Goal: Task Accomplishment & Management: Complete application form

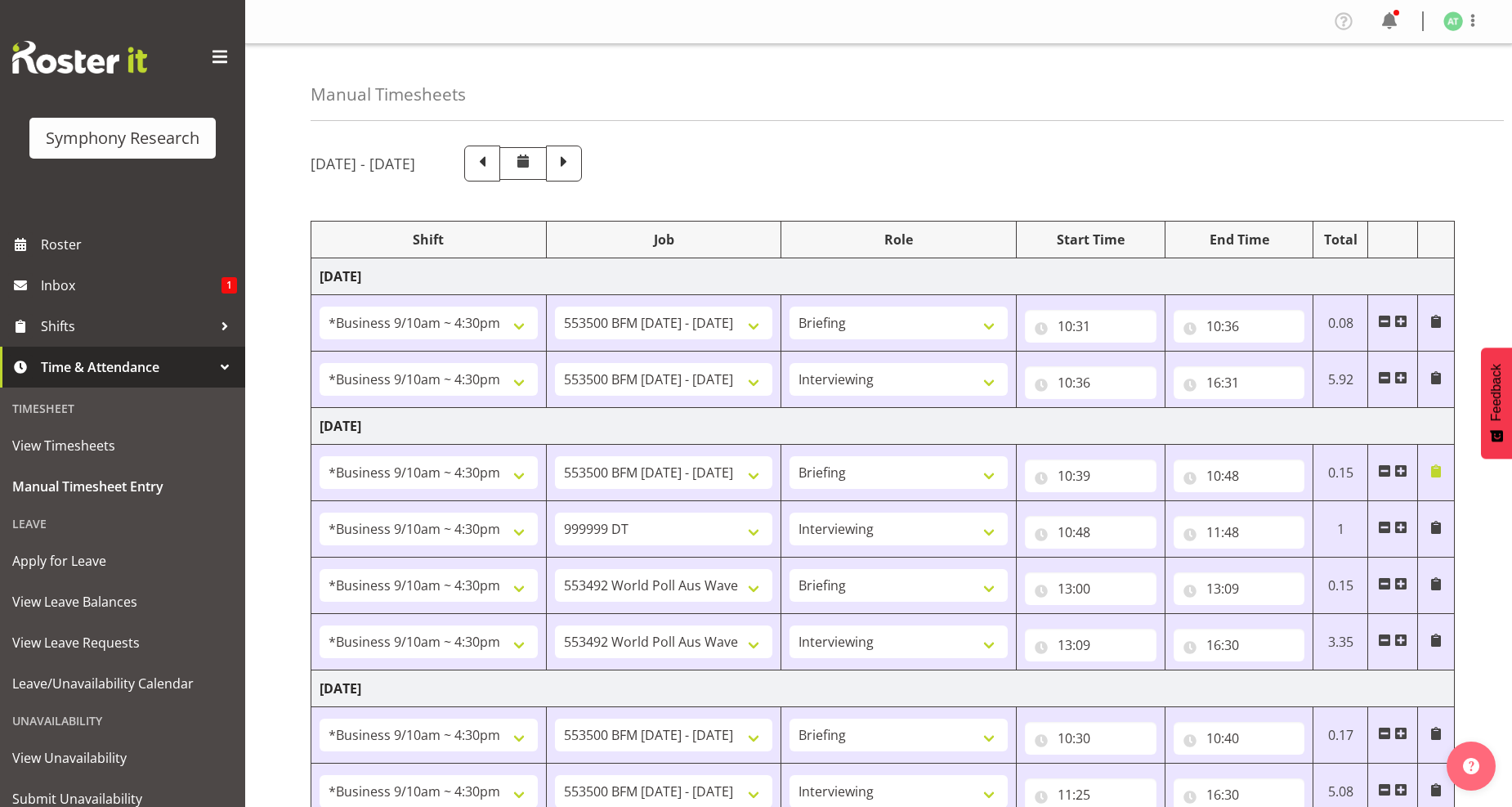
select select "26078"
select select "10242"
select select "26078"
select select "10242"
select select "47"
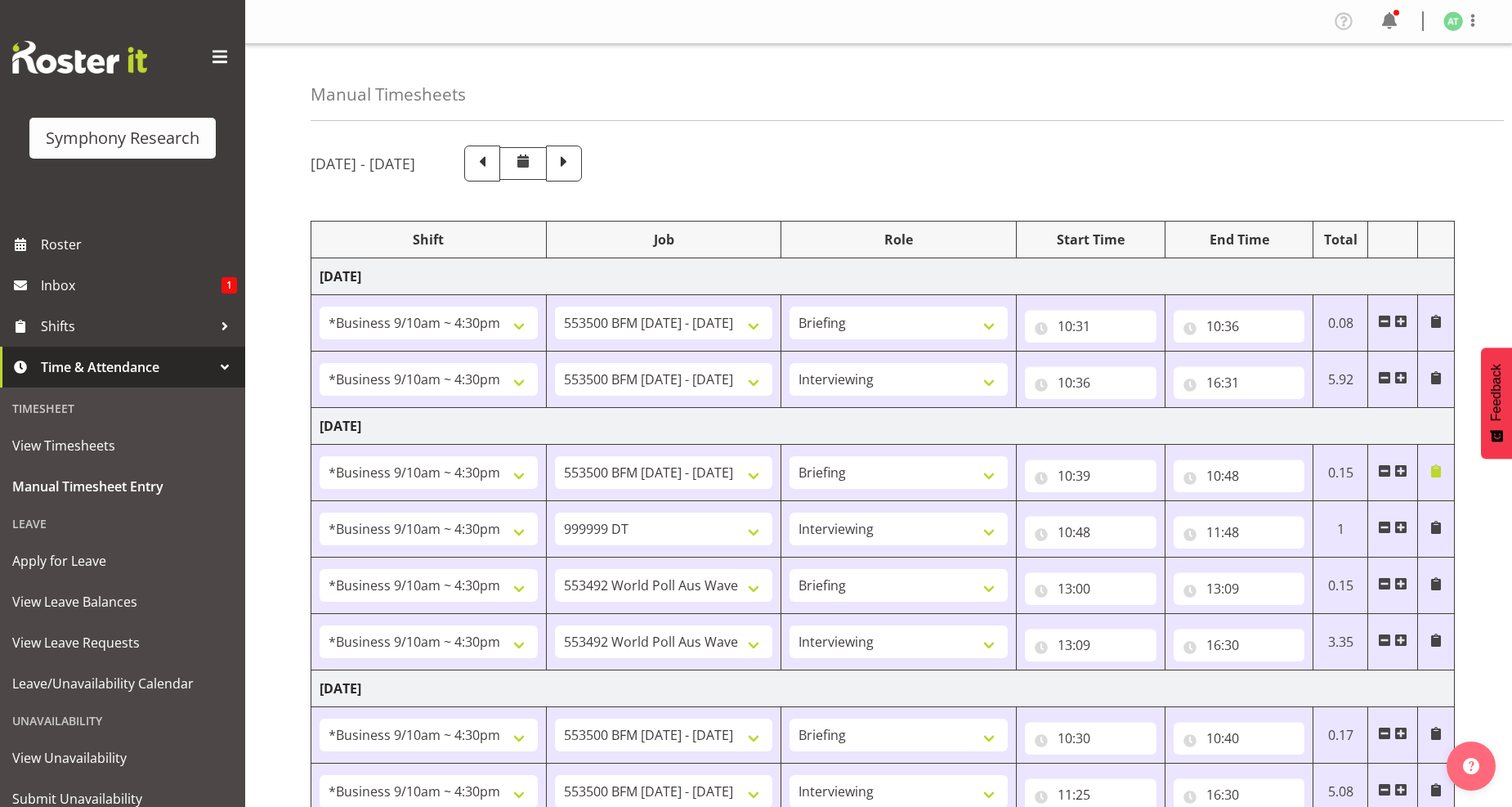
select select "26078"
select select "10242"
select select "26078"
select select "760"
select select "47"
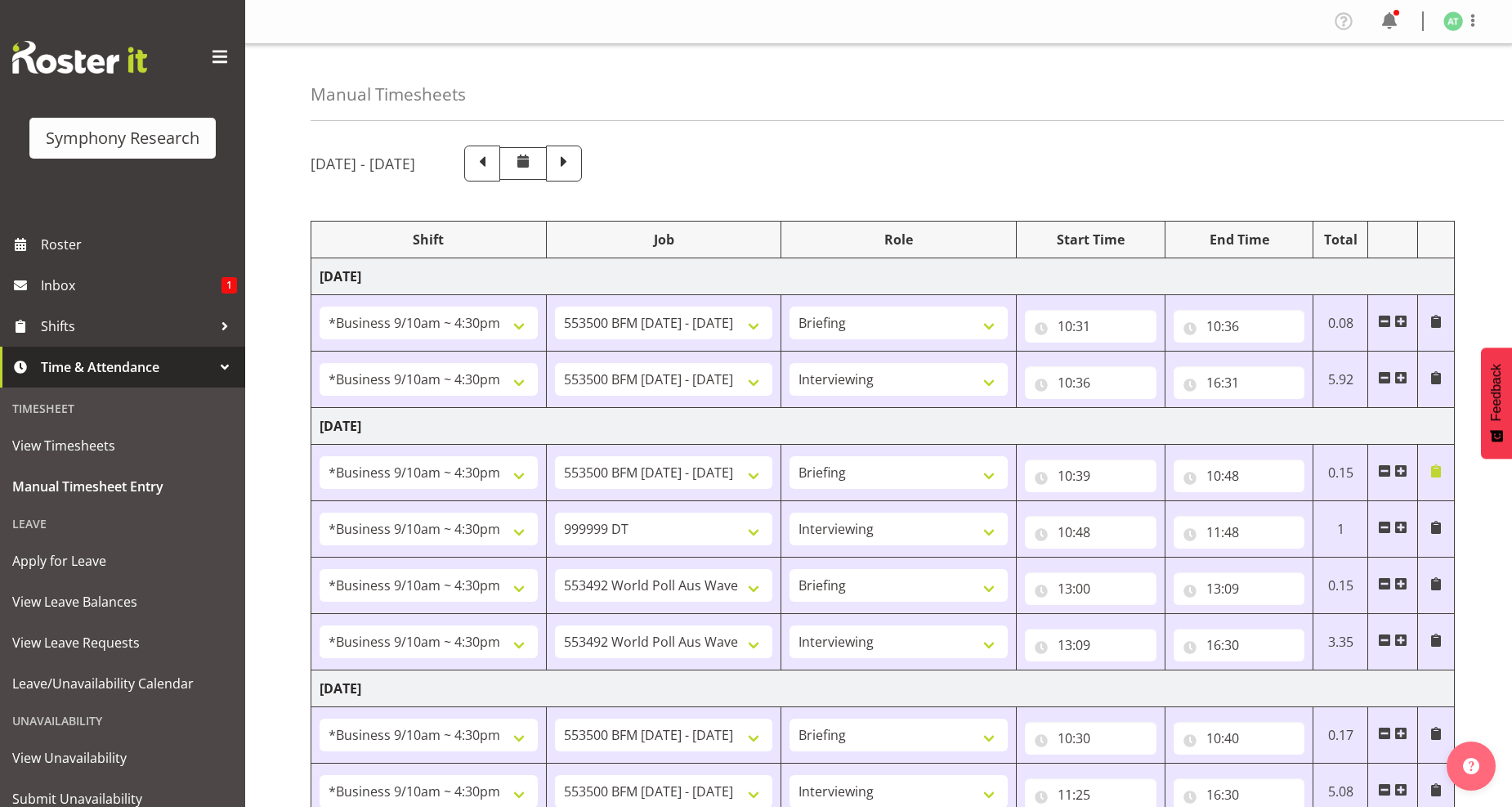
select select "26078"
select select "10499"
select select "26078"
select select "10499"
select select "47"
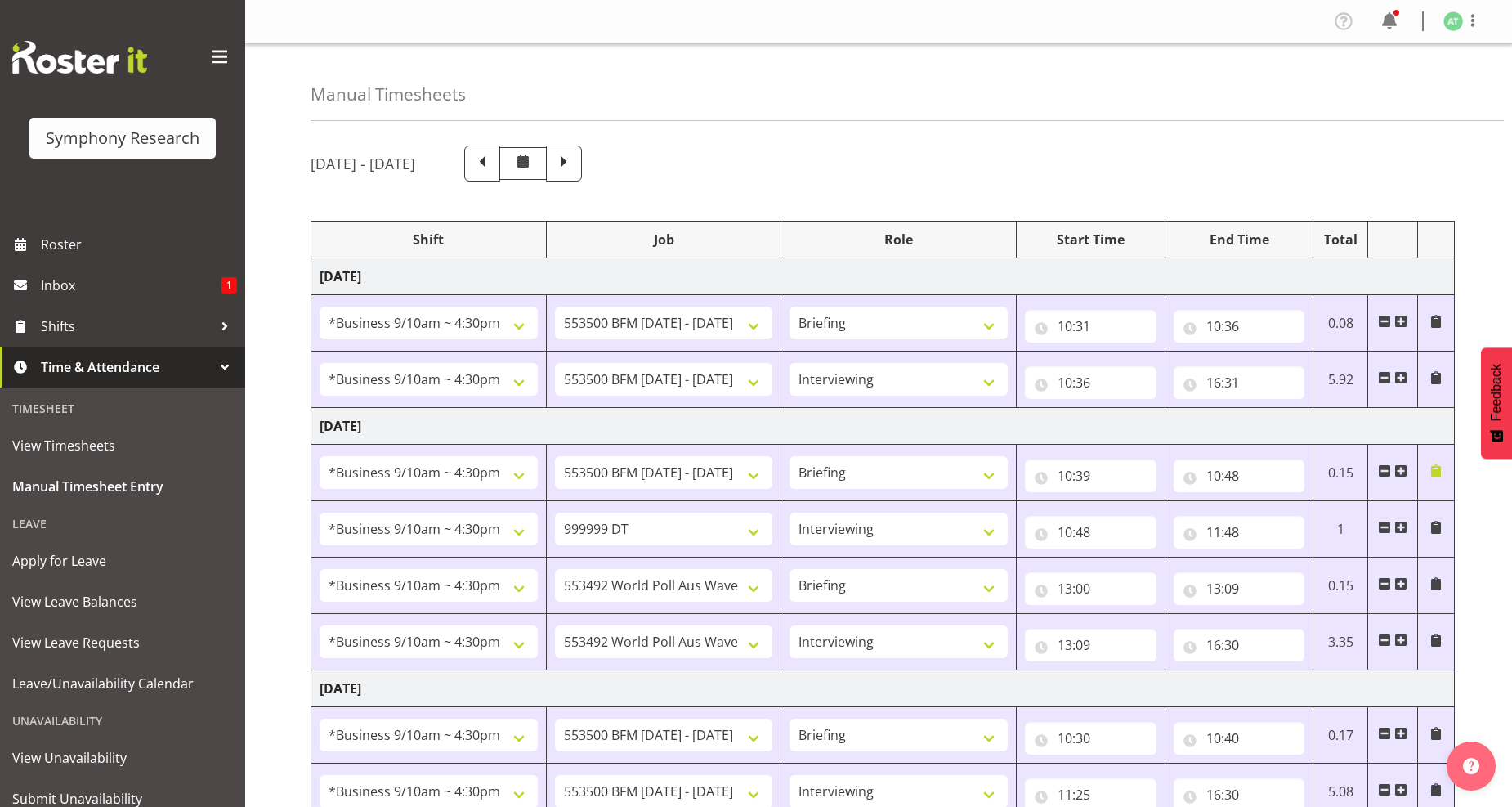
select select "26078"
select select "10242"
select select "26078"
select select "10242"
select select "47"
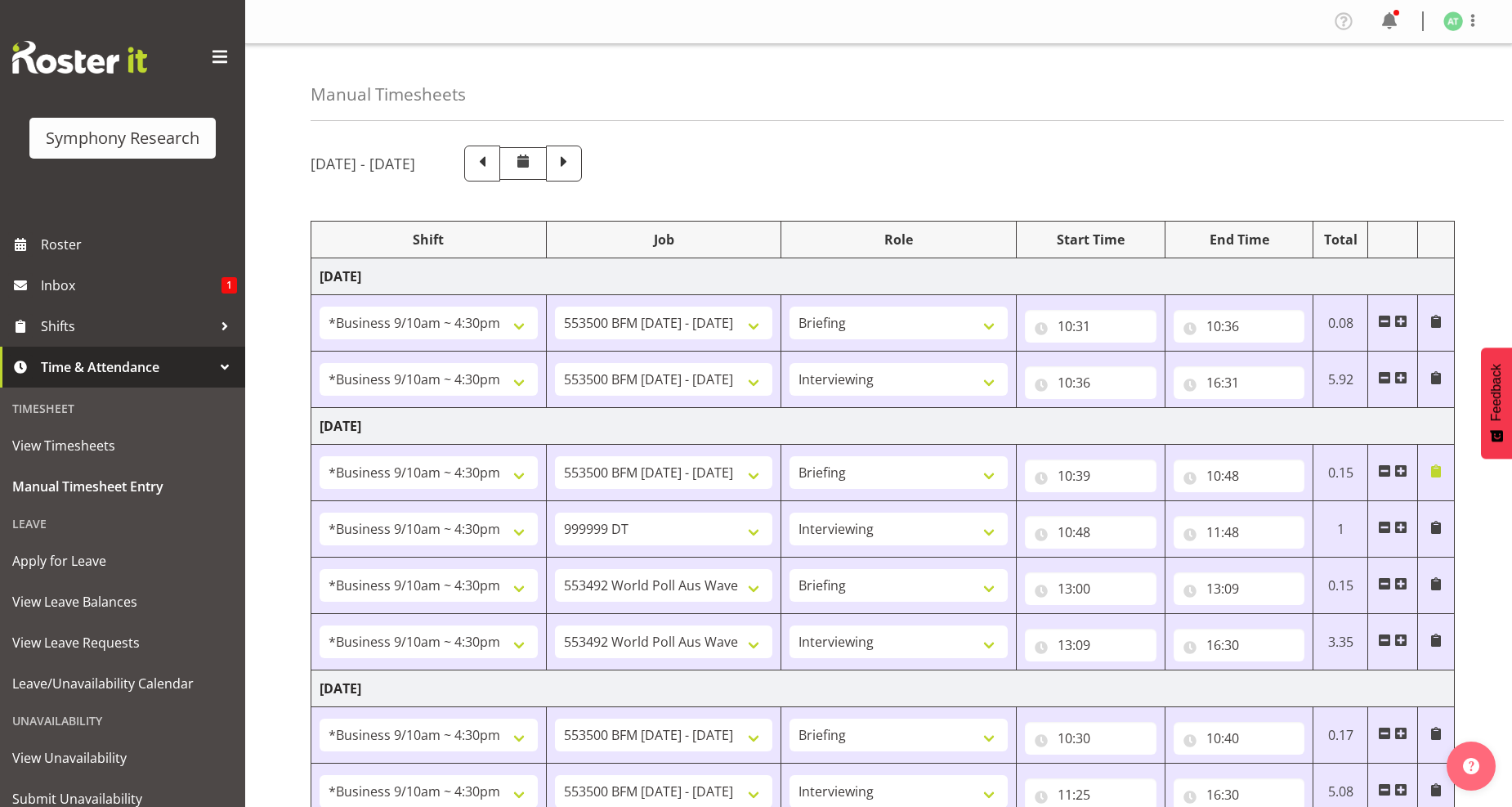
select select "26078"
select select "10242"
select select "26078"
select select "10242"
select select "47"
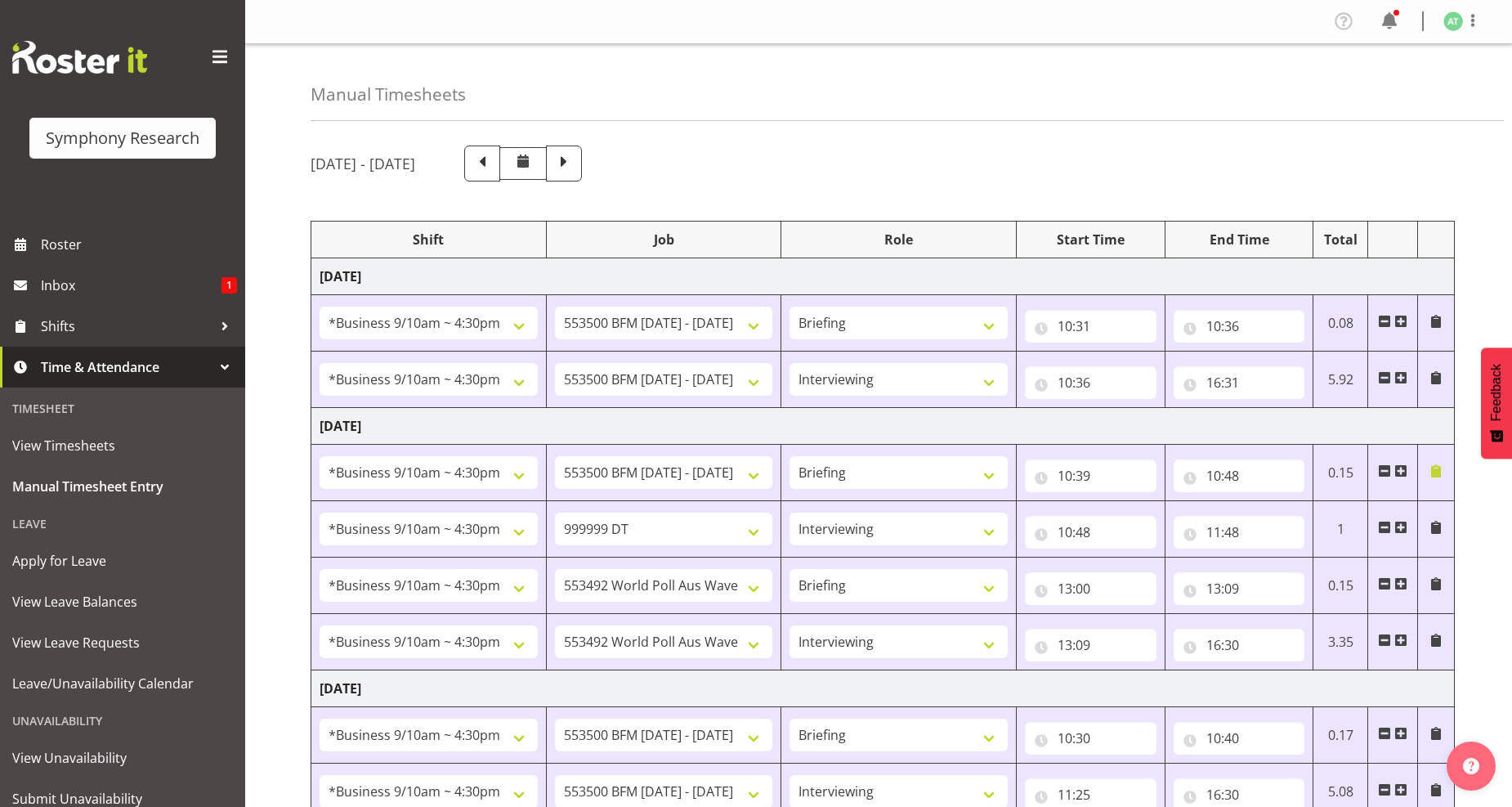
select select "26078"
select select "10242"
select select "47"
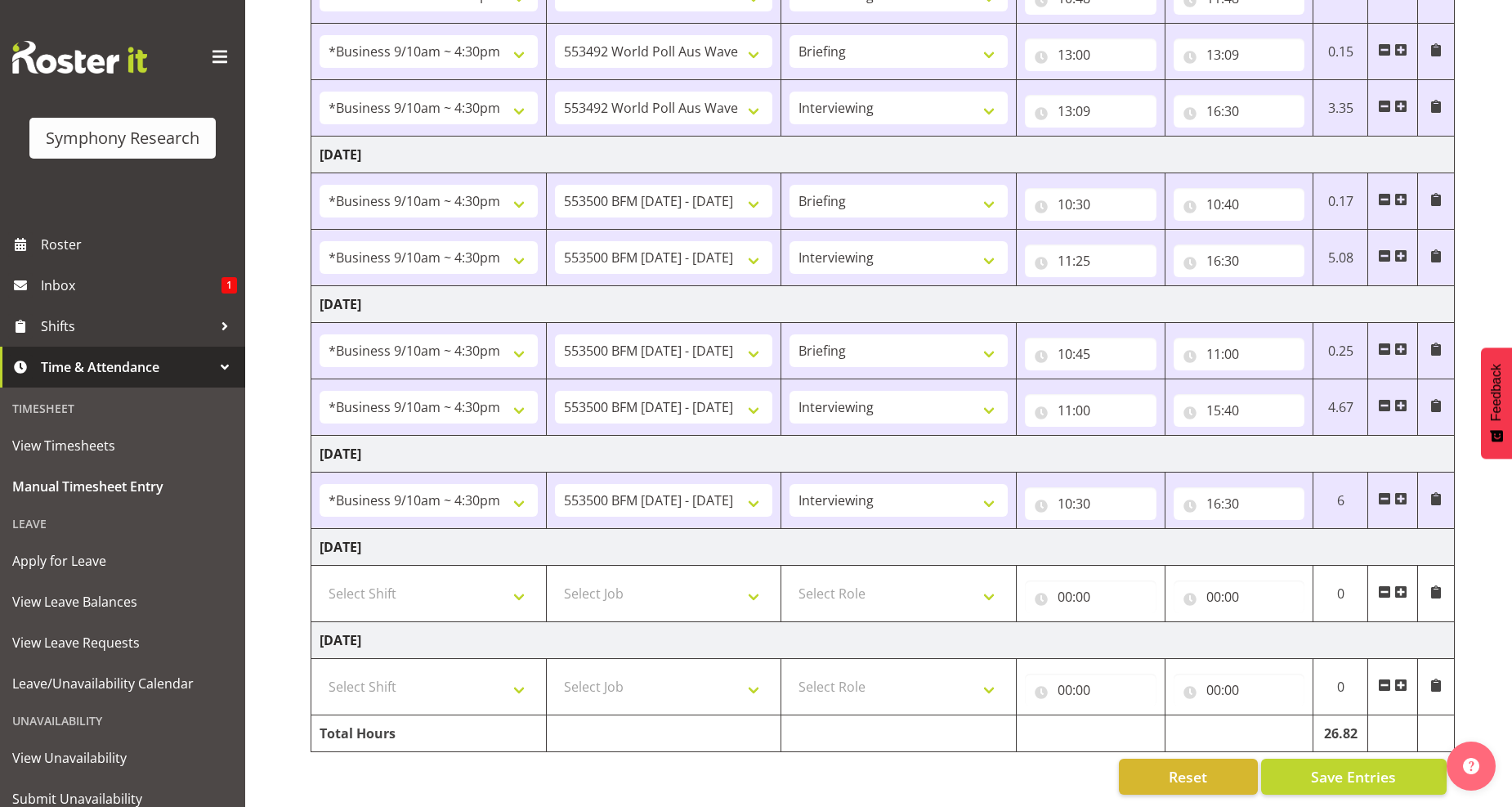
scroll to position [544, 0]
click at [67, 246] on span "Roster" at bounding box center [139, 244] width 197 height 25
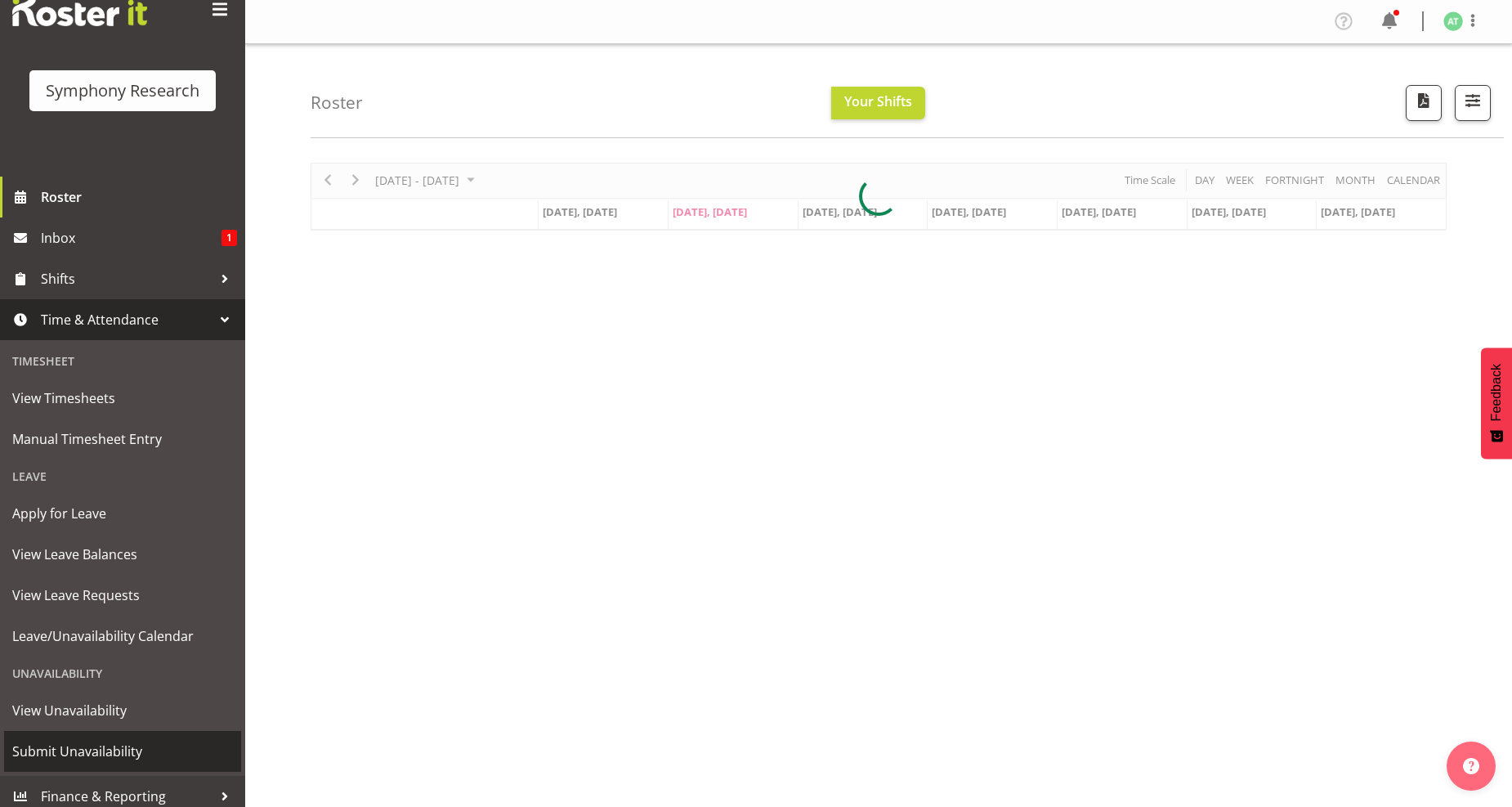
scroll to position [56, 0]
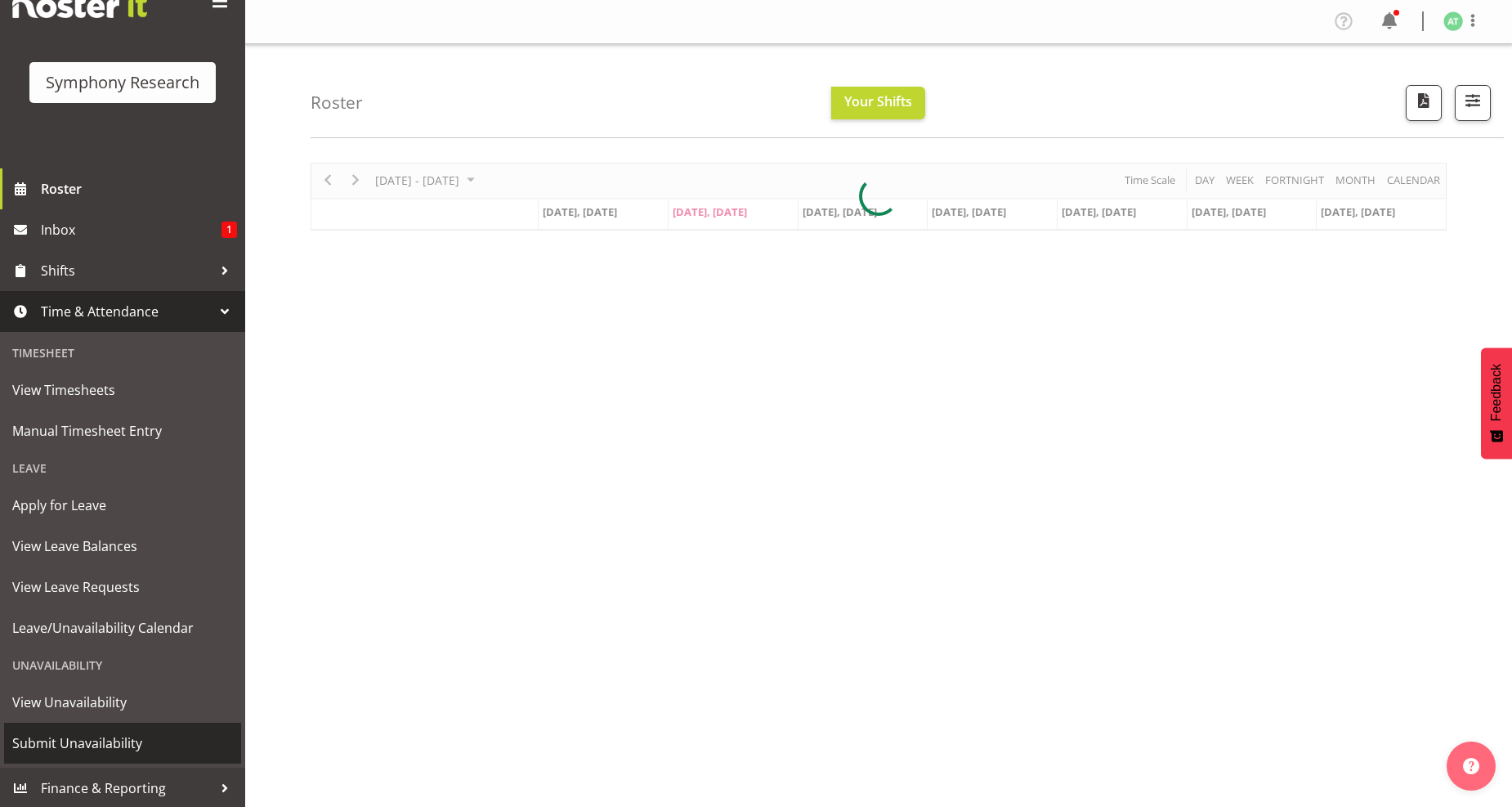
click at [60, 738] on span "Submit Unavailability" at bounding box center [122, 743] width 221 height 25
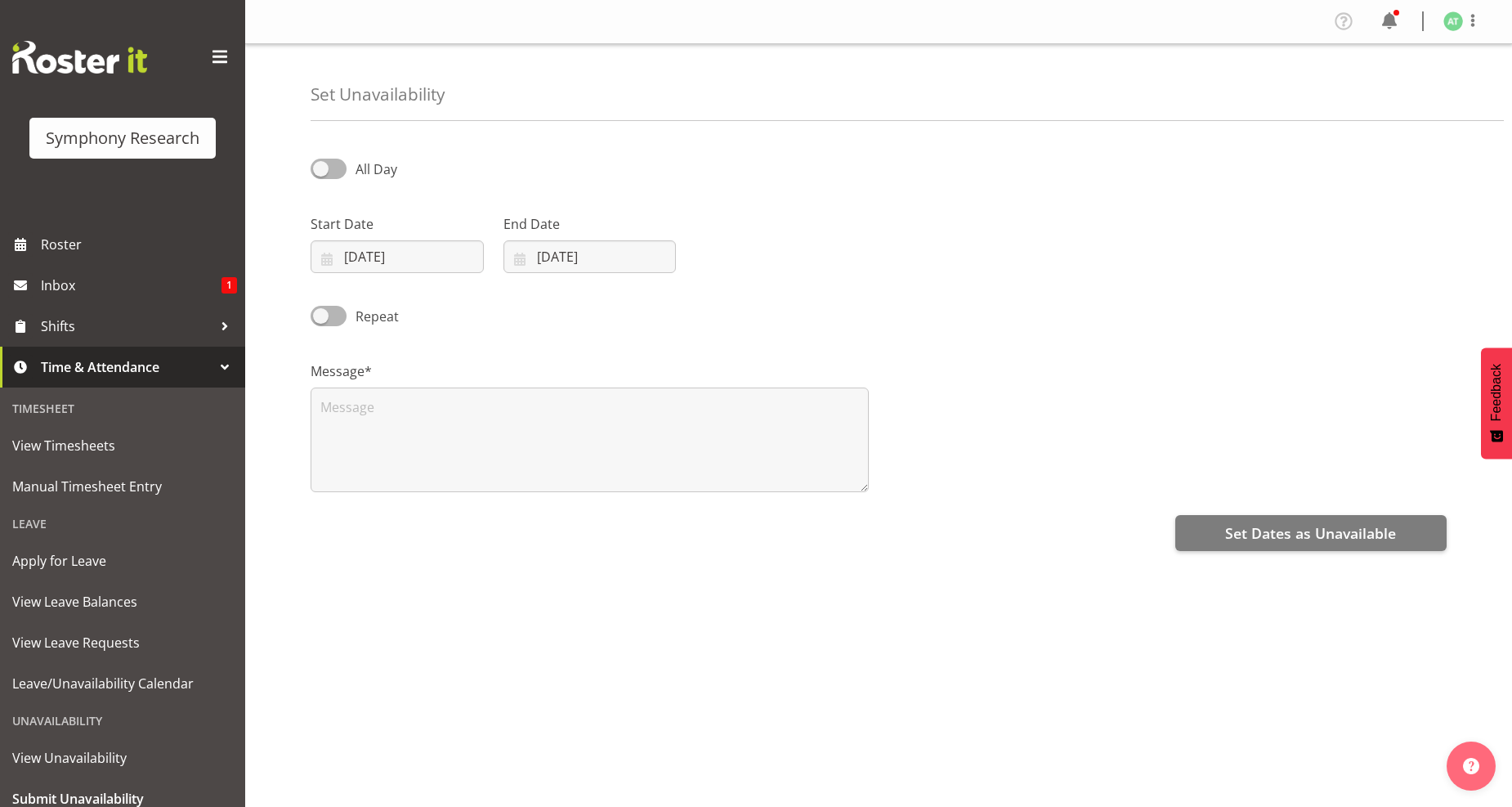
select select "7"
select select "2025"
click at [387, 247] on input "26/08/2025" at bounding box center [397, 257] width 173 height 33
click at [373, 542] on span "1" at bounding box center [375, 543] width 7 height 15
click at [372, 541] on span "1" at bounding box center [375, 543] width 7 height 15
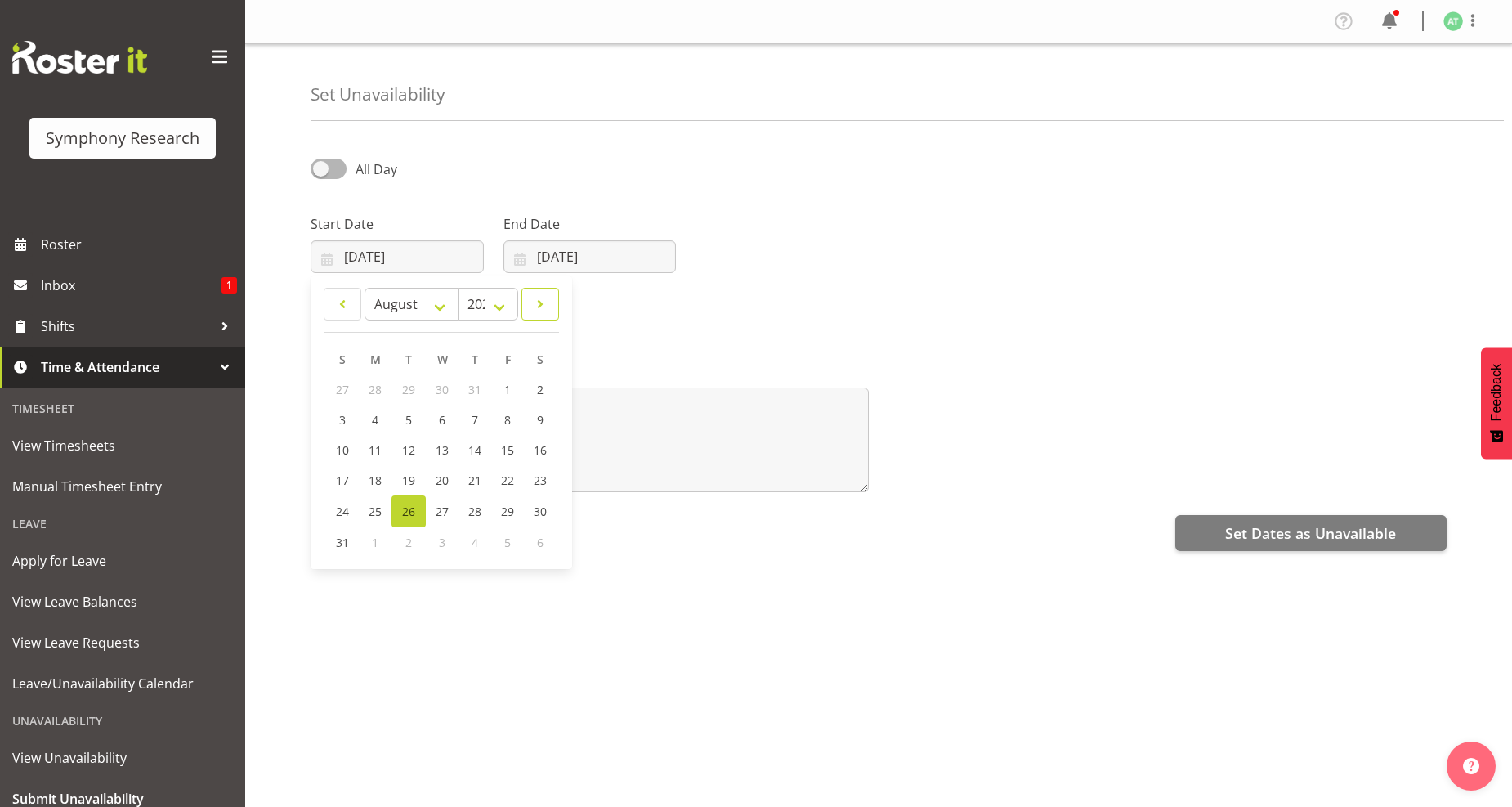
click at [538, 300] on span at bounding box center [540, 304] width 16 height 20
select select "8"
click at [374, 385] on span "1" at bounding box center [376, 390] width 7 height 15
type input "01/09/2025"
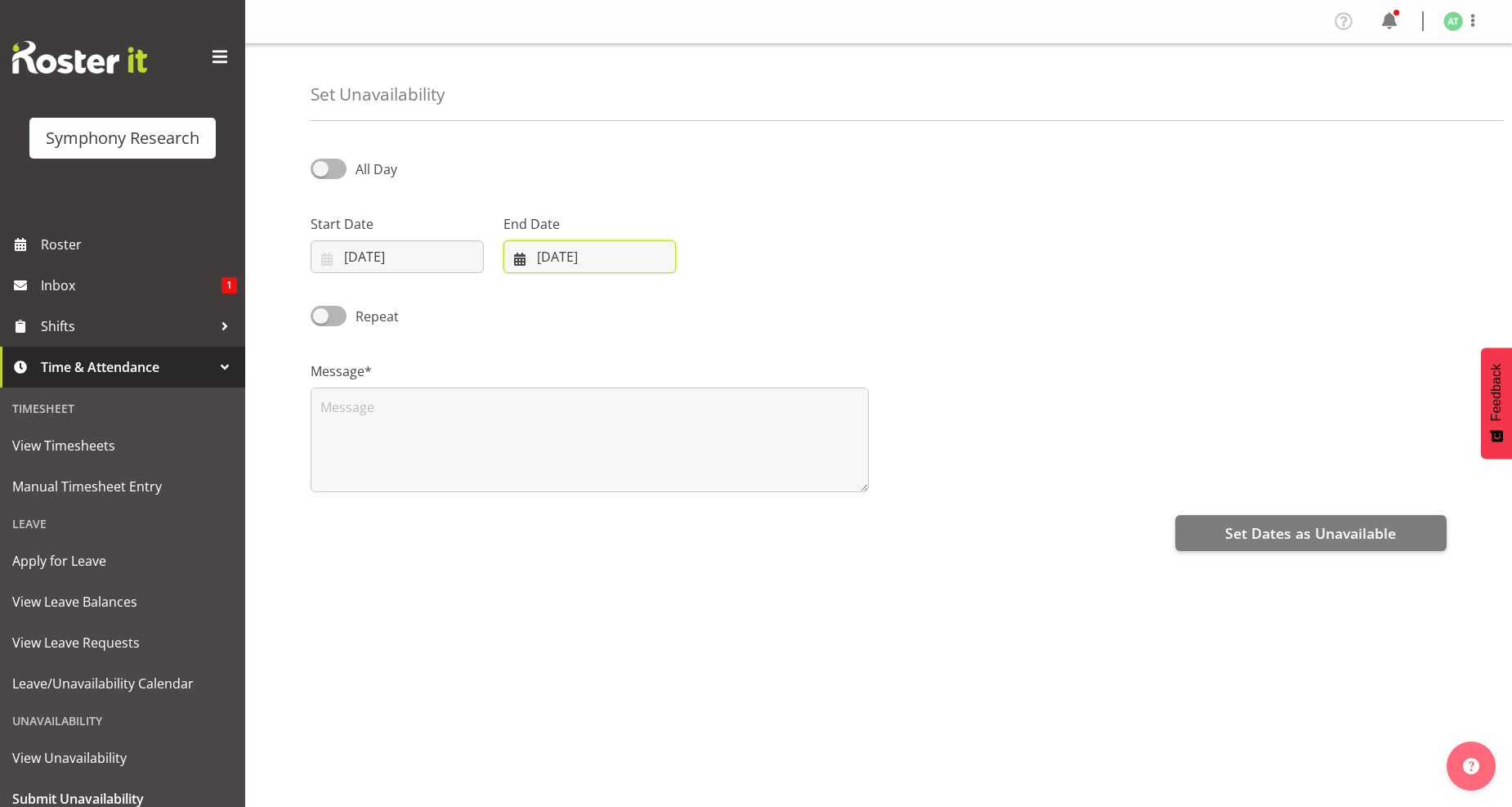
click at [549, 253] on input "[DATE]" at bounding box center [590, 257] width 173 height 33
click at [729, 306] on span at bounding box center [731, 304] width 20 height 20
select select "8"
click at [566, 387] on span "1" at bounding box center [569, 390] width 7 height 15
type input "01/09/2025"
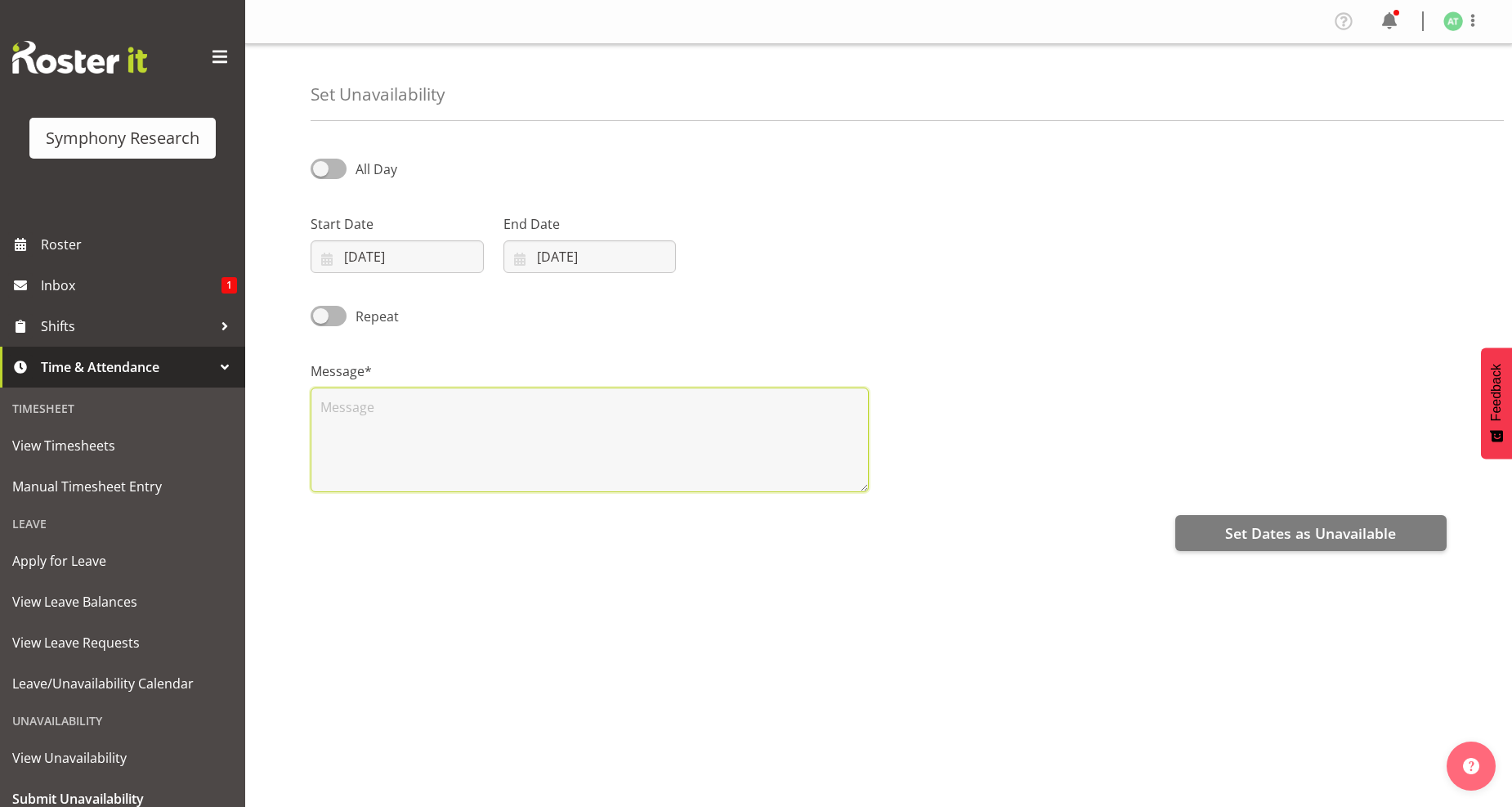
click at [352, 416] on textarea at bounding box center [590, 440] width 559 height 105
type textarea "."
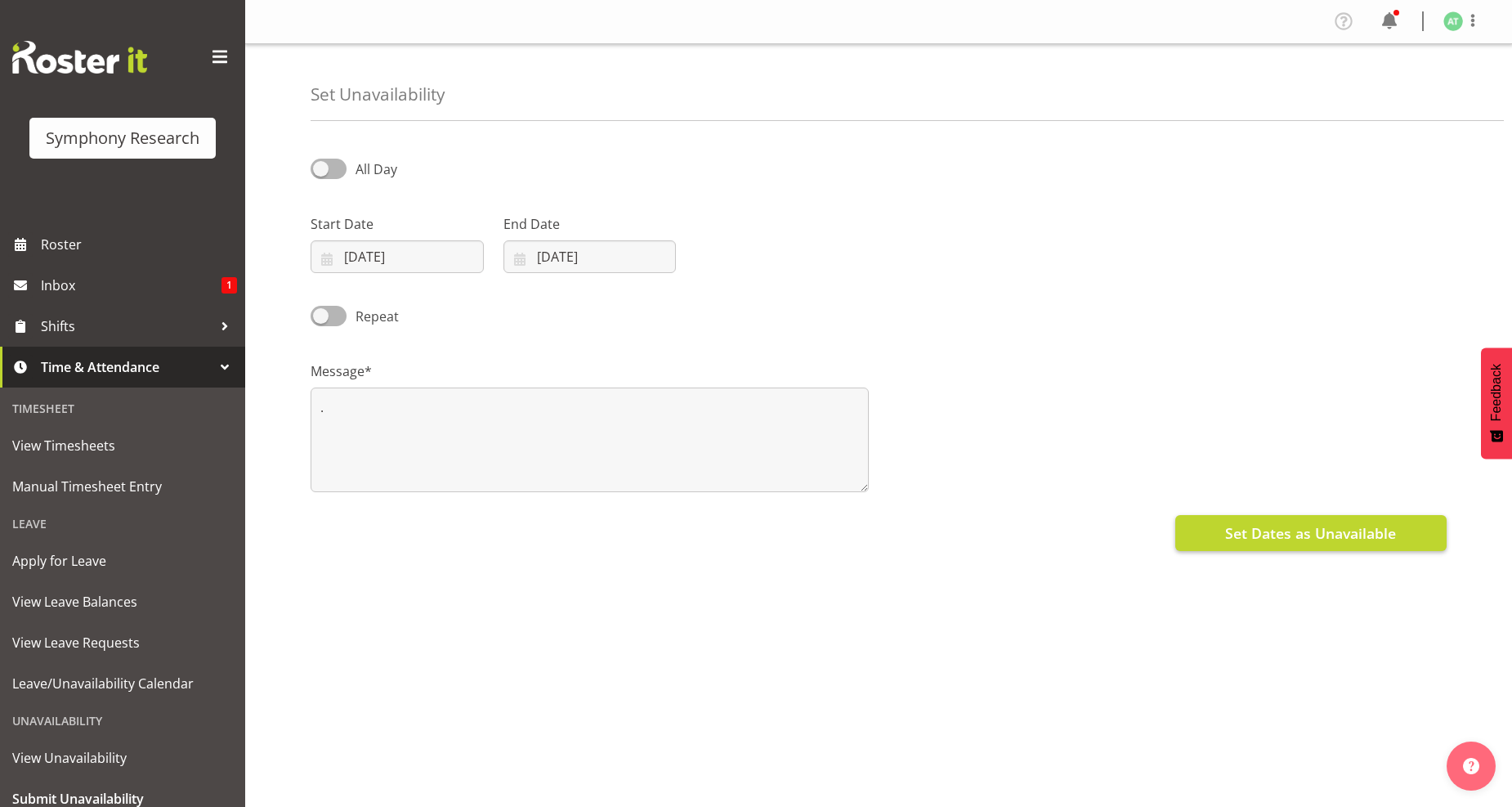
drag, startPoint x: 1318, startPoint y: 519, endPoint x: 1308, endPoint y: 519, distance: 10.0
click at [1315, 519] on div "All Day Start Date 01/09/2025 January February March April May June July August…" at bounding box center [911, 460] width 1201 height 654
click at [1279, 525] on span "Set Dates as Unavailable" at bounding box center [1310, 533] width 171 height 21
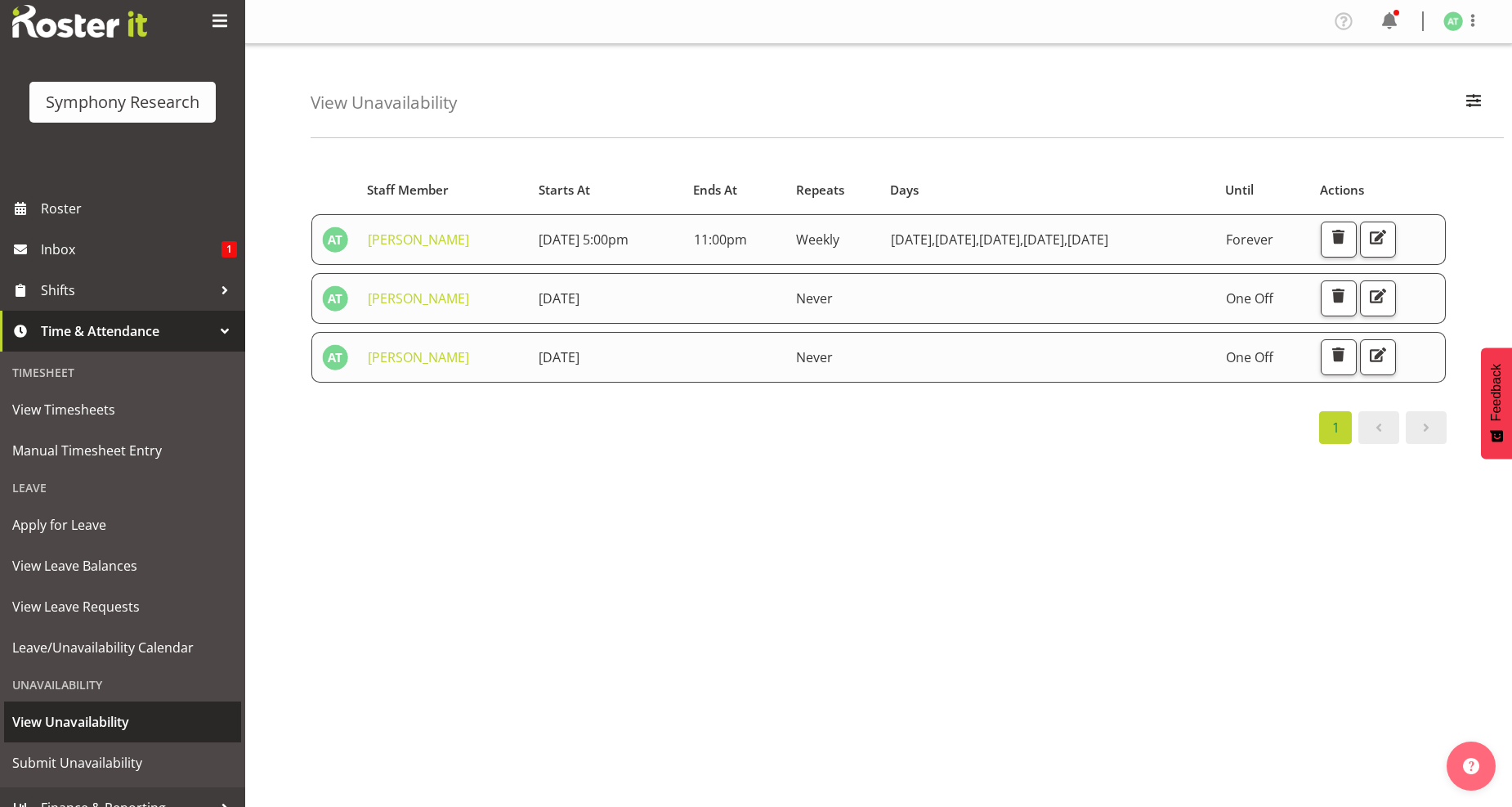
scroll to position [56, 0]
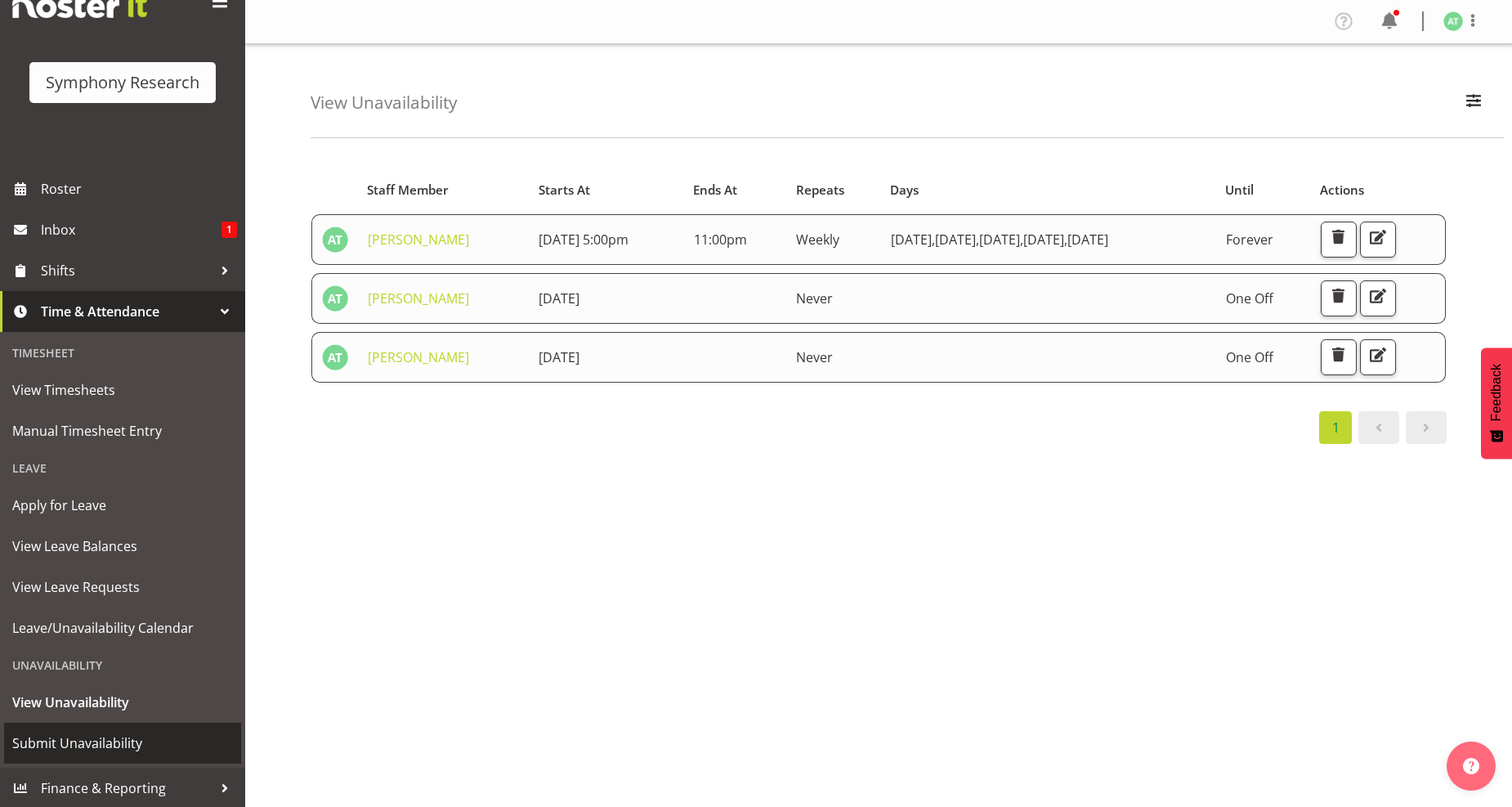
click at [94, 743] on span "Submit Unavailability" at bounding box center [122, 743] width 221 height 25
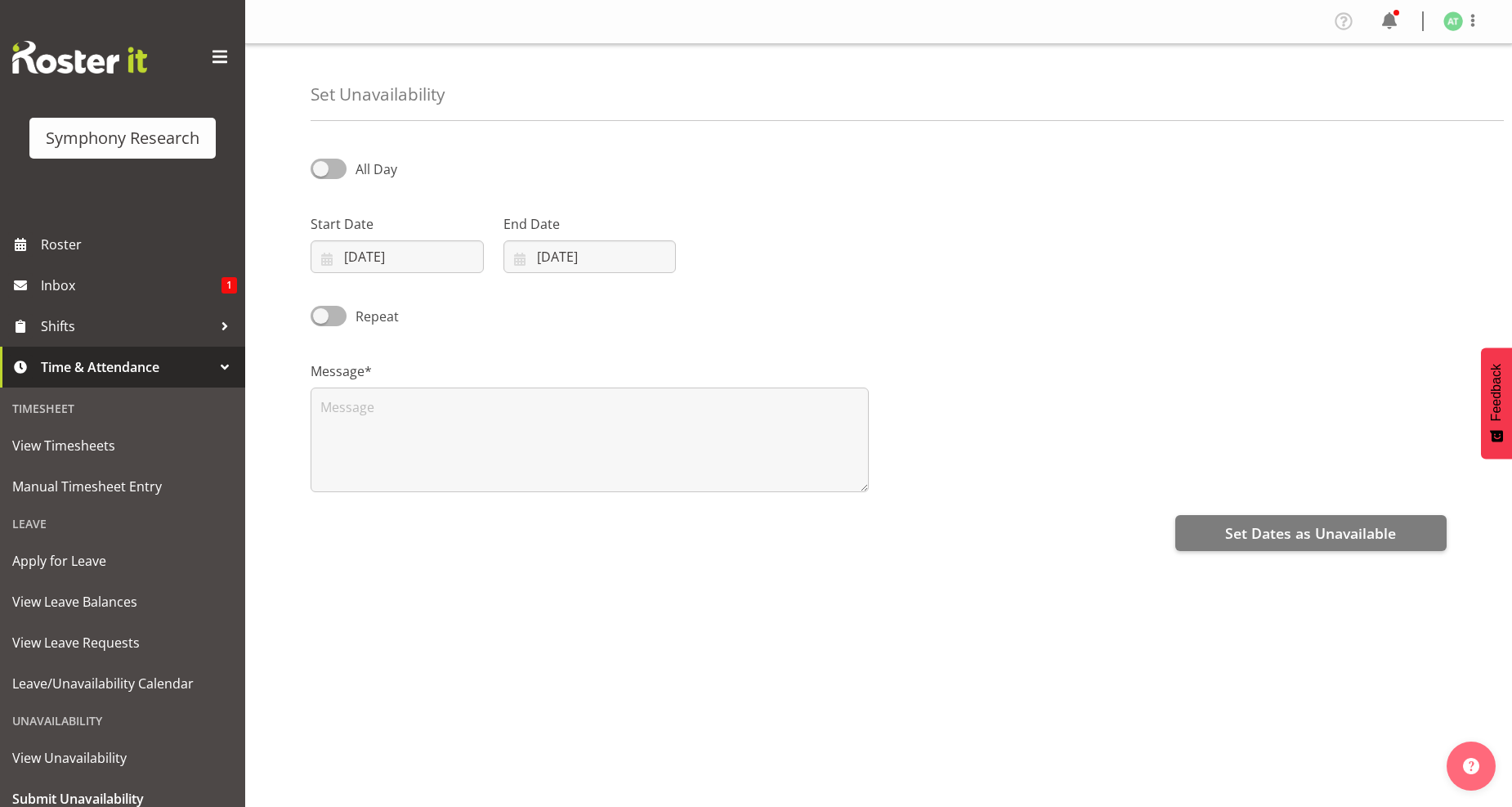
select select "7"
select select "2025"
click at [383, 259] on input "26/08/2025" at bounding box center [397, 257] width 173 height 33
click at [536, 306] on span at bounding box center [540, 304] width 16 height 20
select select "8"
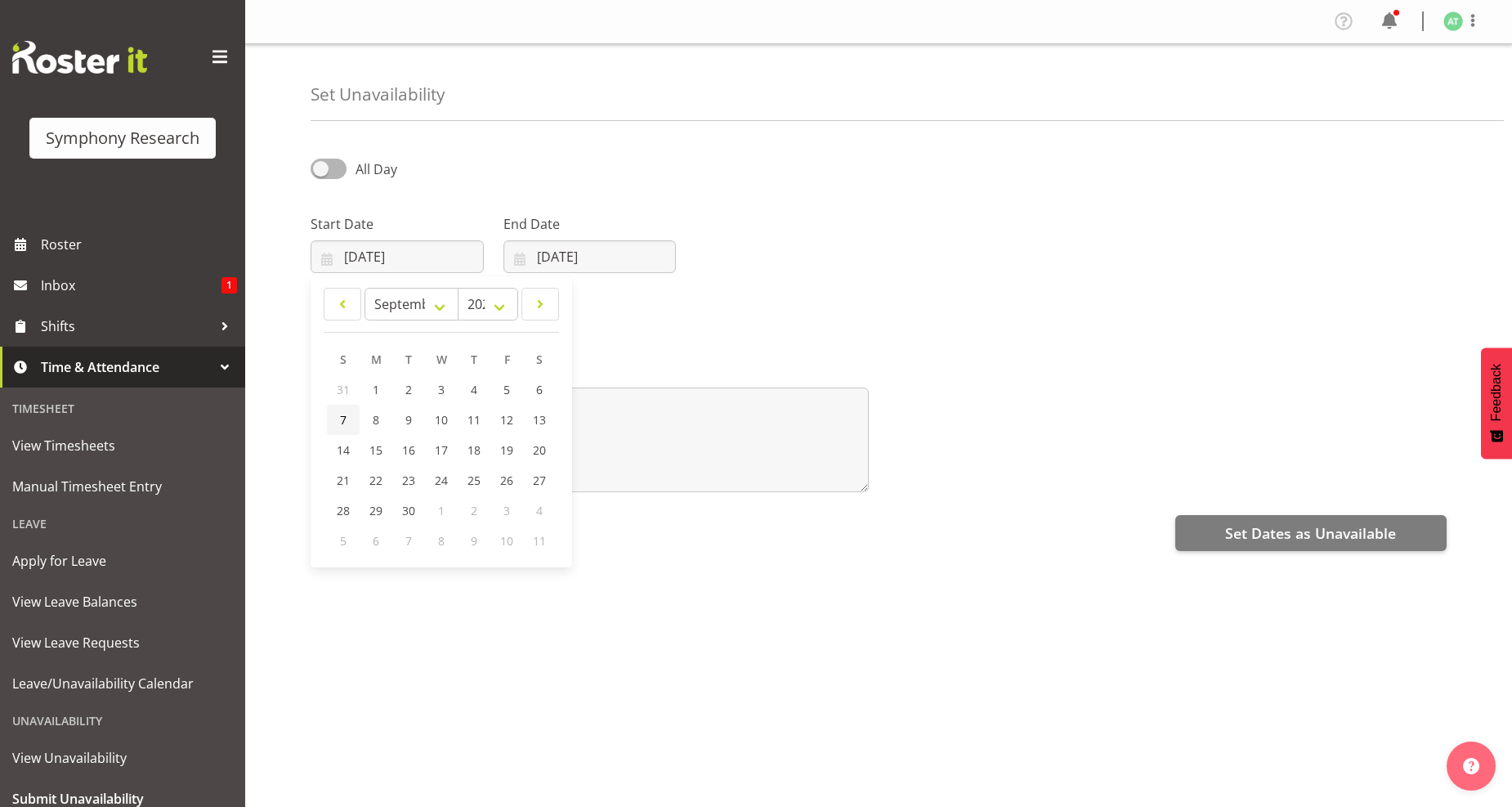
click at [342, 416] on span "7" at bounding box center [343, 420] width 7 height 15
type input "07/09/2025"
click at [578, 254] on input "26/08/2025" at bounding box center [590, 257] width 173 height 33
click at [731, 296] on span at bounding box center [731, 304] width 20 height 20
select select "8"
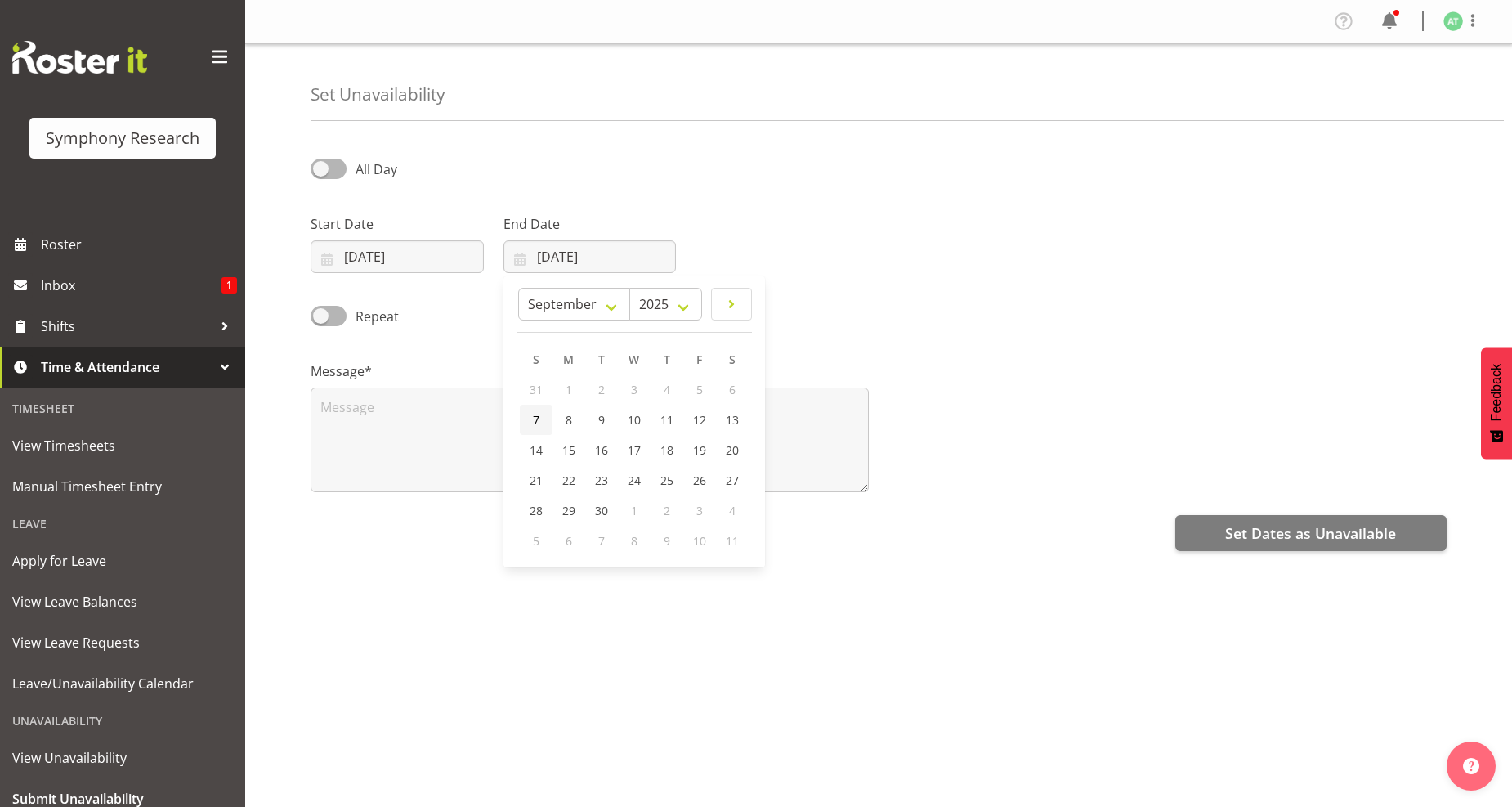
click at [536, 420] on span "7" at bounding box center [536, 420] width 7 height 15
type input "07/09/2025"
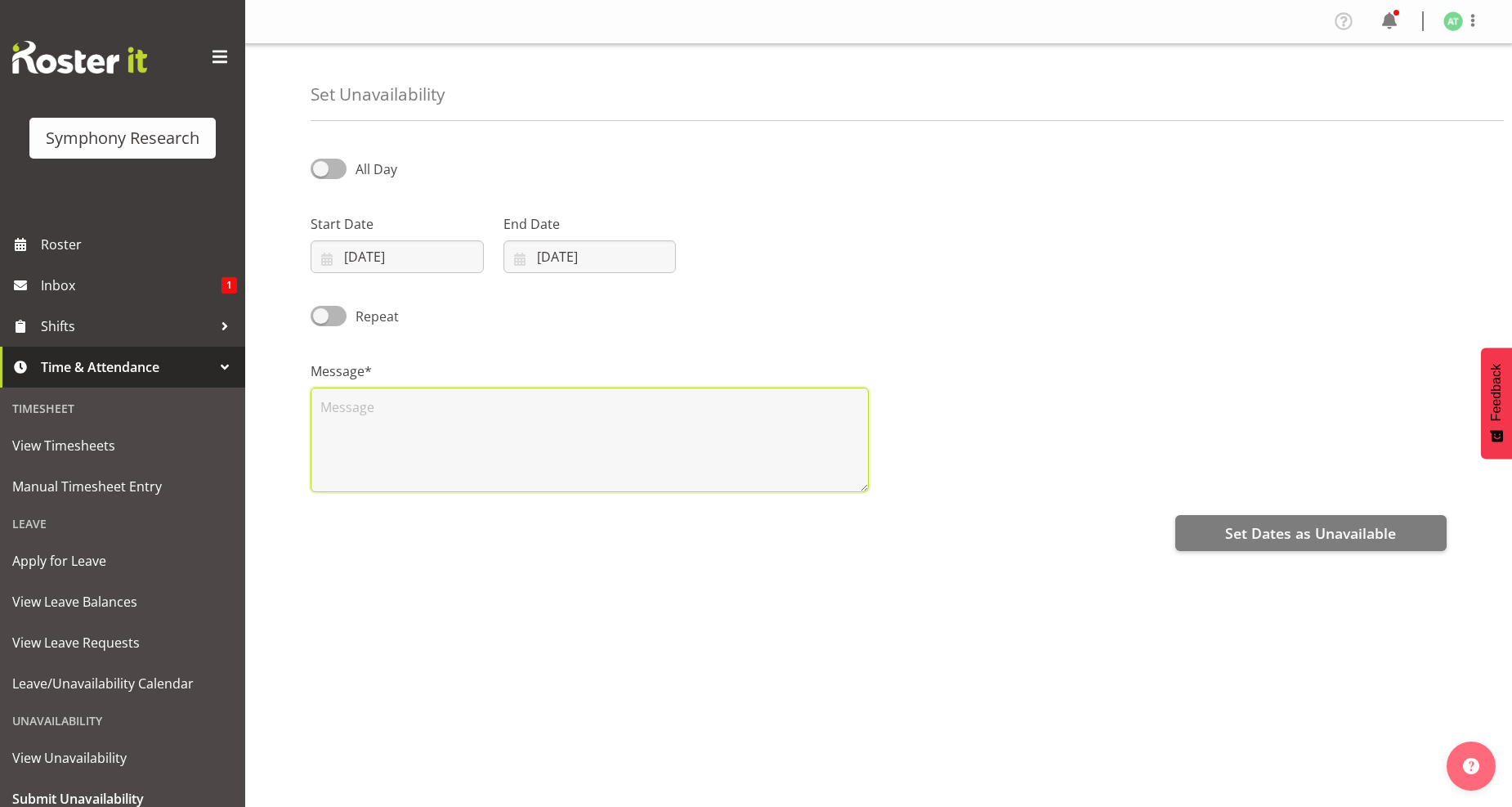
click at [317, 467] on textarea at bounding box center [590, 440] width 559 height 105
type textarea "."
drag, startPoint x: 1314, startPoint y: 535, endPoint x: 1283, endPoint y: 531, distance: 31.3
click at [1314, 534] on span "Set Dates as Unavailable" at bounding box center [1310, 533] width 171 height 21
